Goal: Answer question/provide support: Share knowledge or assist other users

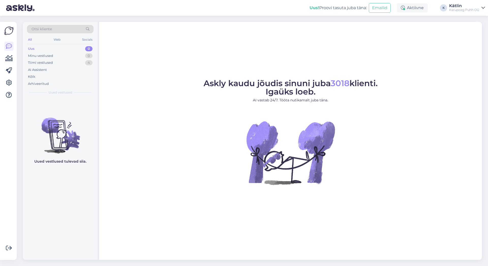
click at [42, 49] on div "Uus 0" at bounding box center [60, 48] width 67 height 7
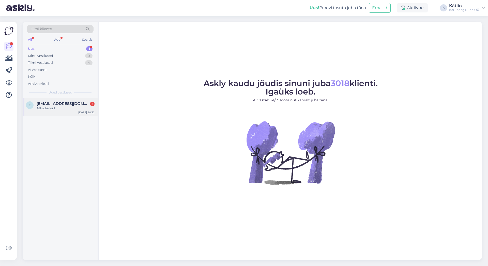
click at [59, 109] on div "Attachment" at bounding box center [66, 108] width 58 height 5
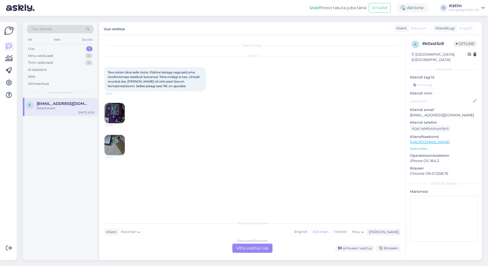
click at [119, 115] on img at bounding box center [115, 113] width 20 height 20
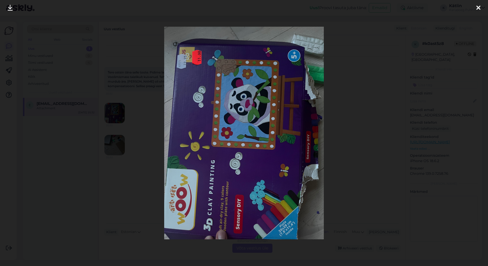
click at [477, 8] on icon at bounding box center [479, 8] width 4 height 7
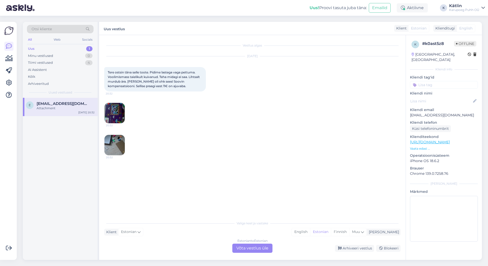
click at [124, 151] on img at bounding box center [115, 145] width 20 height 20
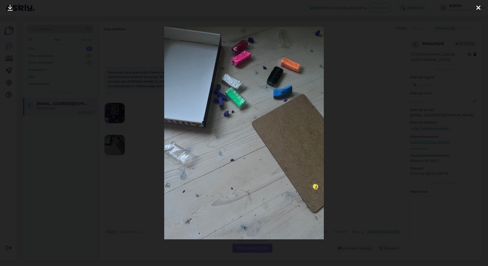
click at [479, 11] on icon at bounding box center [479, 8] width 4 height 7
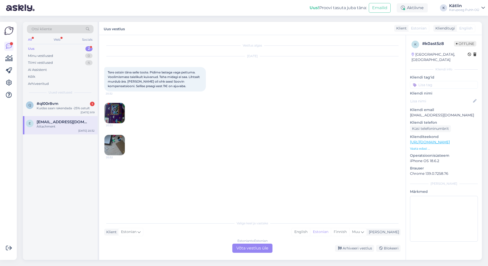
click at [116, 143] on img at bounding box center [115, 145] width 20 height 20
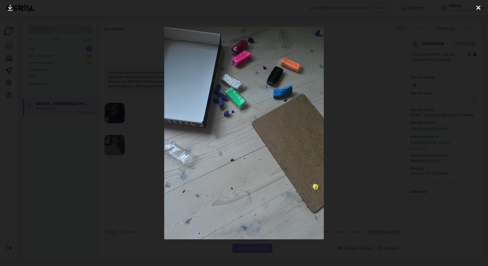
click at [478, 9] on icon at bounding box center [479, 8] width 4 height 7
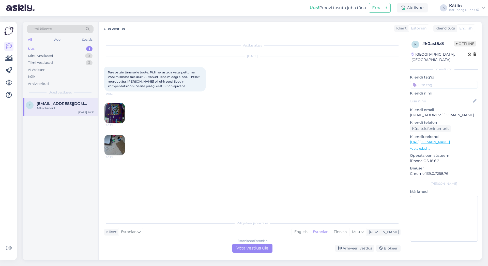
click at [49, 48] on div "Uus 1" at bounding box center [60, 48] width 67 height 7
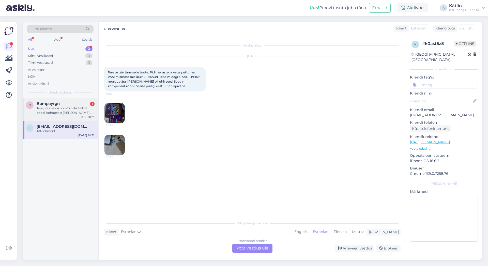
click at [69, 107] on div "Tere, Kas pakki on võimalik tellida poodi kohapeale [PERSON_NAME] kaua see võta…" at bounding box center [66, 110] width 58 height 9
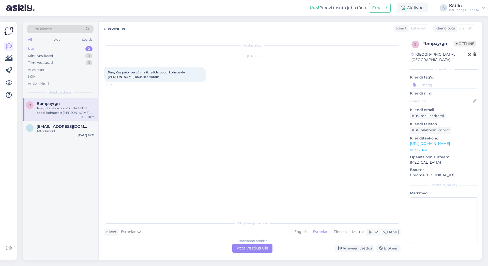
click at [254, 248] on div "Estonian to Estonian Võta vestlus üle" at bounding box center [252, 248] width 40 height 9
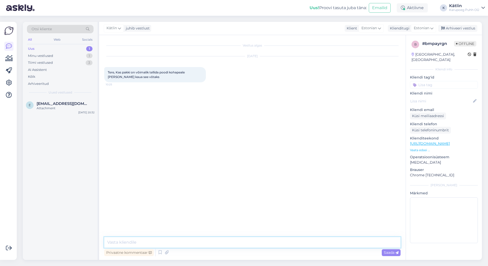
click at [193, 248] on textarea at bounding box center [252, 242] width 296 height 11
click at [160, 253] on icon at bounding box center [160, 253] width 6 height 8
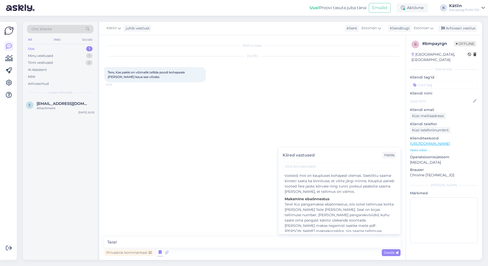
scroll to position [137, 0]
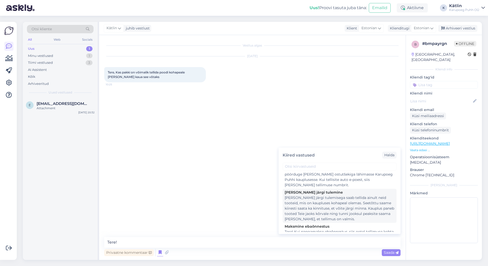
click at [330, 211] on div "[PERSON_NAME] järgi tulemisega saab tellida ainult neid tooteid, mis on kauplus…" at bounding box center [340, 208] width 110 height 27
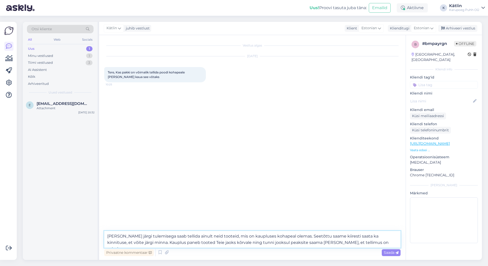
click at [107, 236] on textarea "[PERSON_NAME] järgi tulemisega saab tellida ainult neid tooteid, mis on kauplus…" at bounding box center [252, 239] width 296 height 17
click at [293, 236] on textarea "Tere! Ise järgi tulemisega saab tellida ainult neid tooteid, mis on kaupluses k…" at bounding box center [252, 239] width 296 height 17
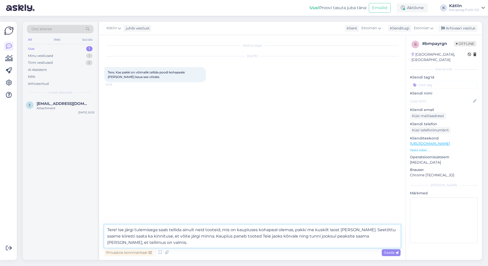
type textarea "Tere! Ise järgi tulemisega saab tellida ainult neid tooteid, mis on kaupluses k…"
click at [394, 249] on div "Privaatne kommentaar Saada" at bounding box center [252, 253] width 296 height 10
click at [393, 249] on div "Privaatne kommentaar Saada" at bounding box center [252, 253] width 296 height 10
click at [390, 254] on span "Saada" at bounding box center [391, 252] width 15 height 5
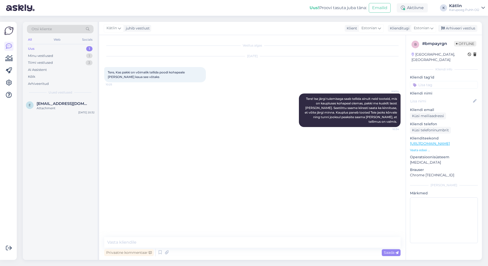
click at [49, 229] on div "e [EMAIL_ADDRESS][DOMAIN_NAME] Attachment [DATE] 20:32" at bounding box center [60, 179] width 75 height 162
click at [468, 28] on div "Arhiveeri vestlus" at bounding box center [457, 28] width 39 height 7
click at [38, 48] on div "Uus 1" at bounding box center [60, 48] width 67 height 7
